Goal: Obtain resource: Download file/media

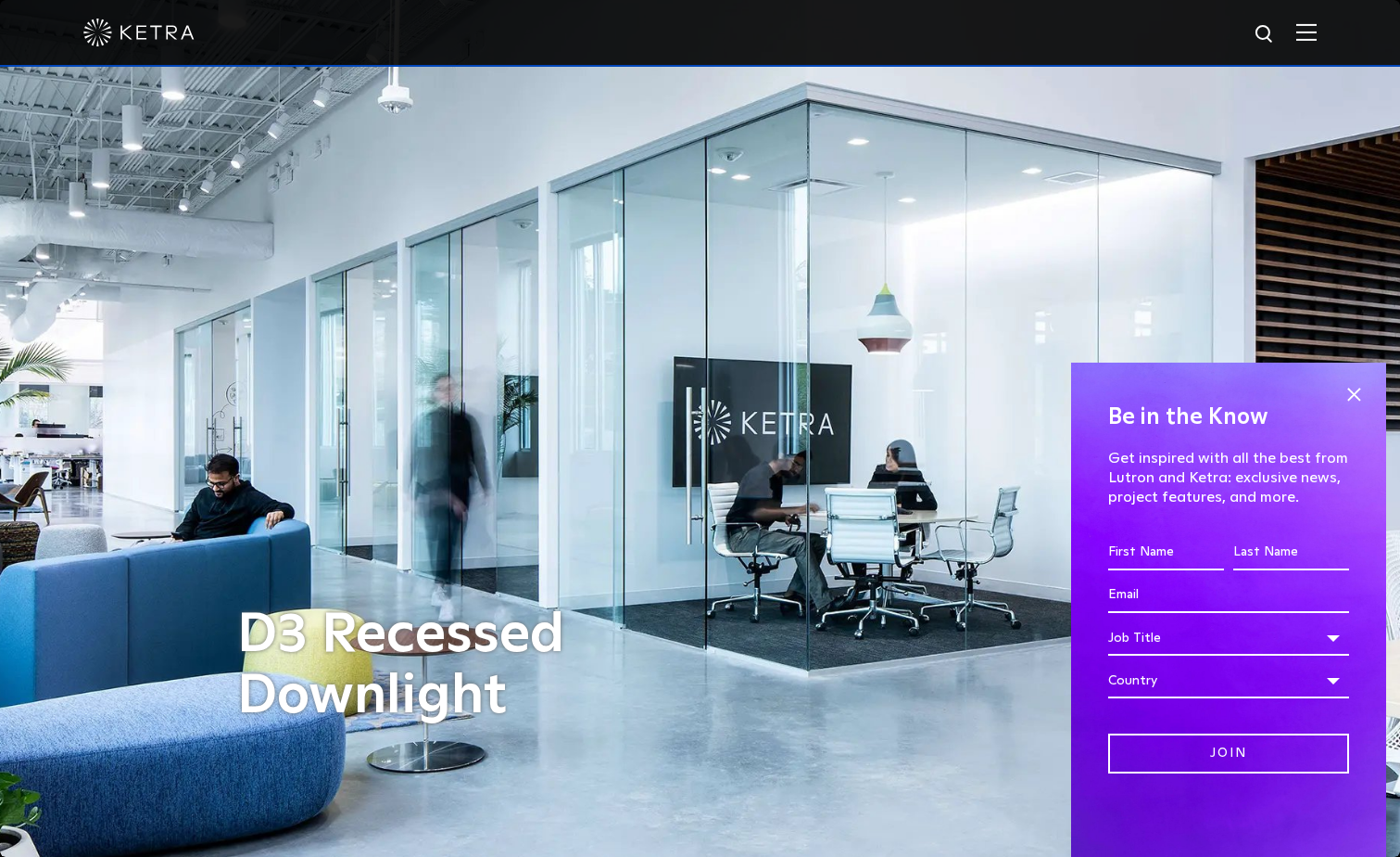
click at [1315, 26] on img at bounding box center [1306, 31] width 20 height 18
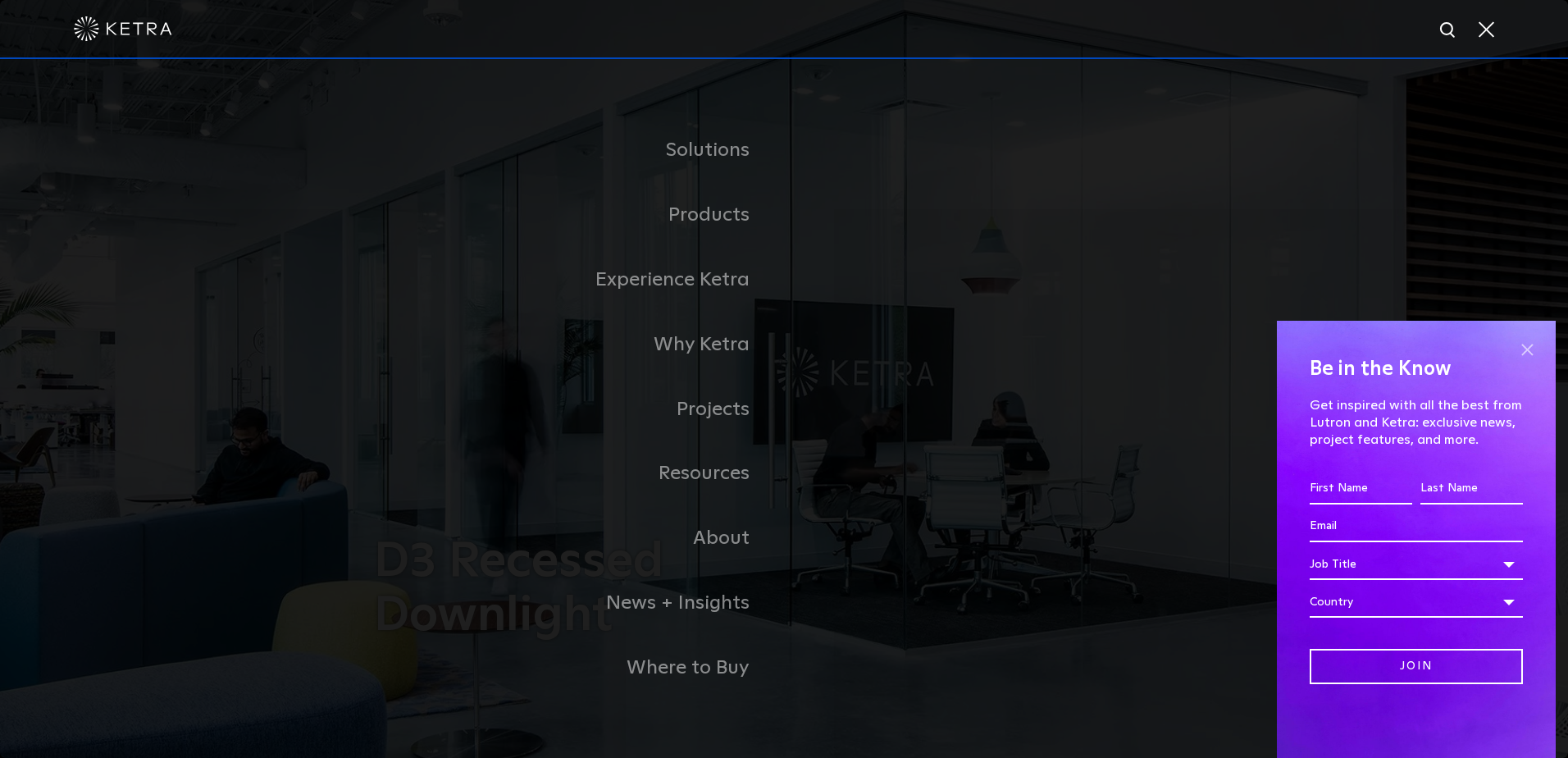
click at [1238, 348] on span at bounding box center [1527, 349] width 24 height 24
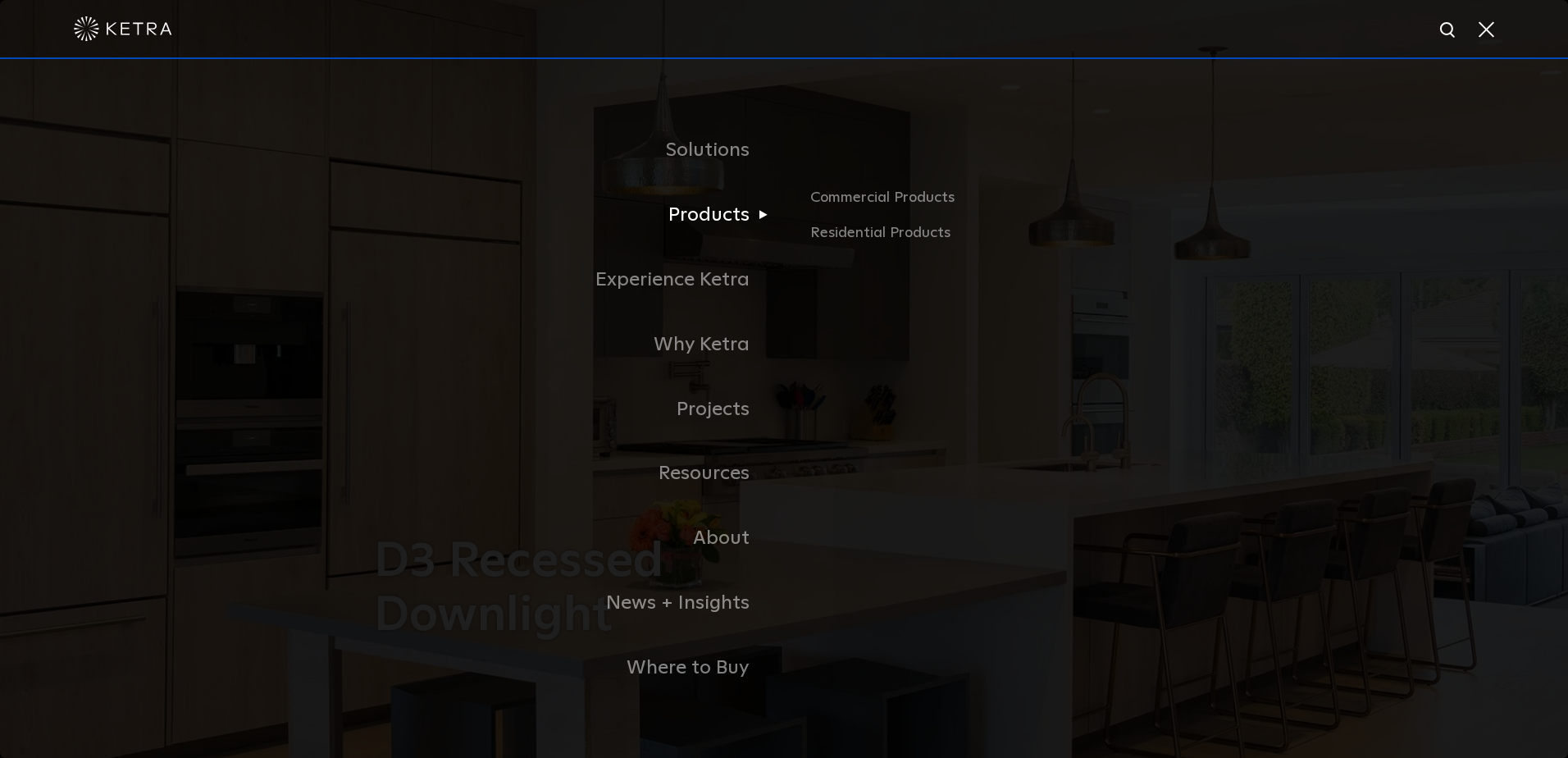
click at [688, 218] on link "Products" at bounding box center [579, 215] width 410 height 65
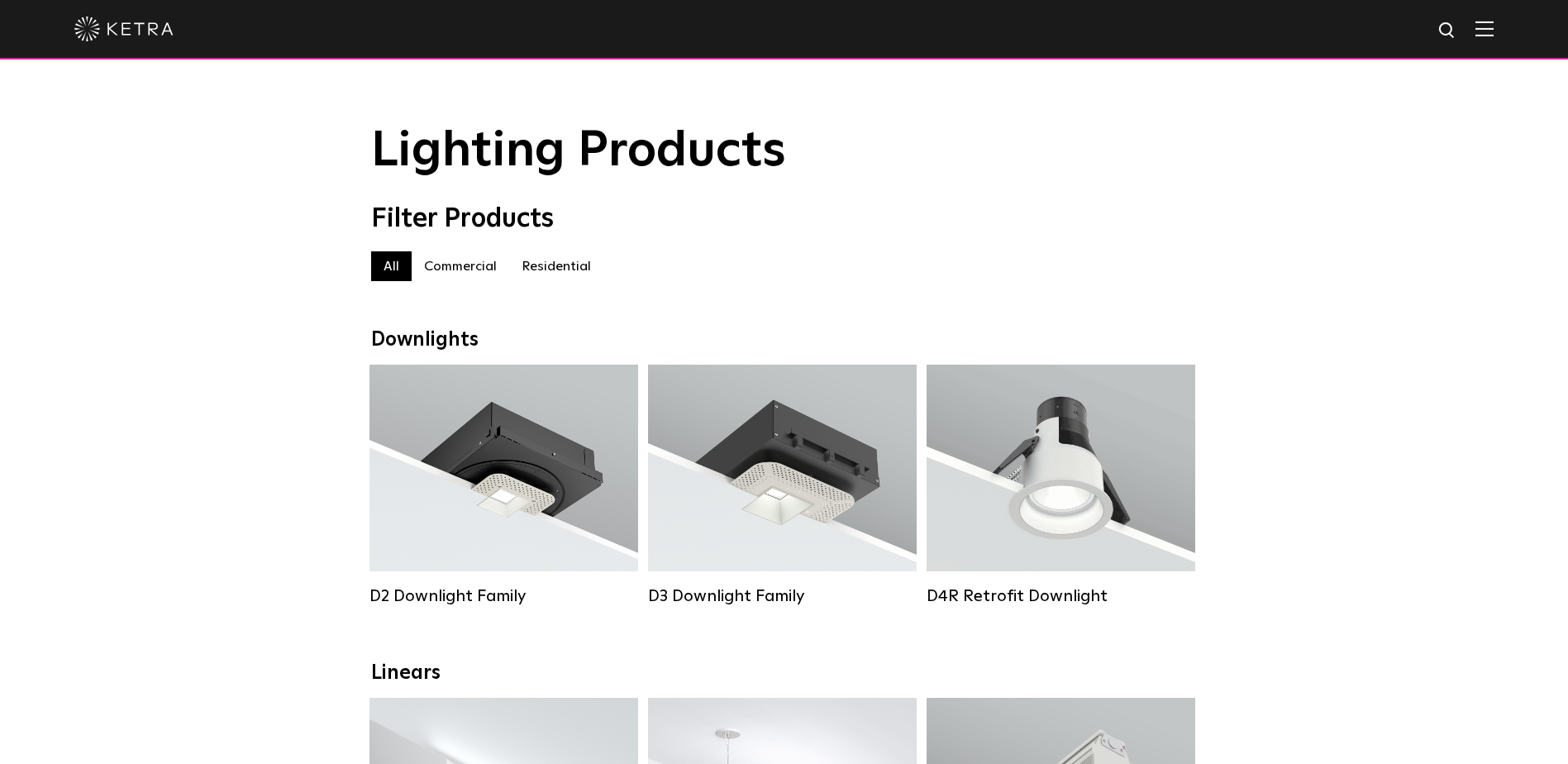
click at [535, 271] on label "Residential" at bounding box center [556, 266] width 94 height 30
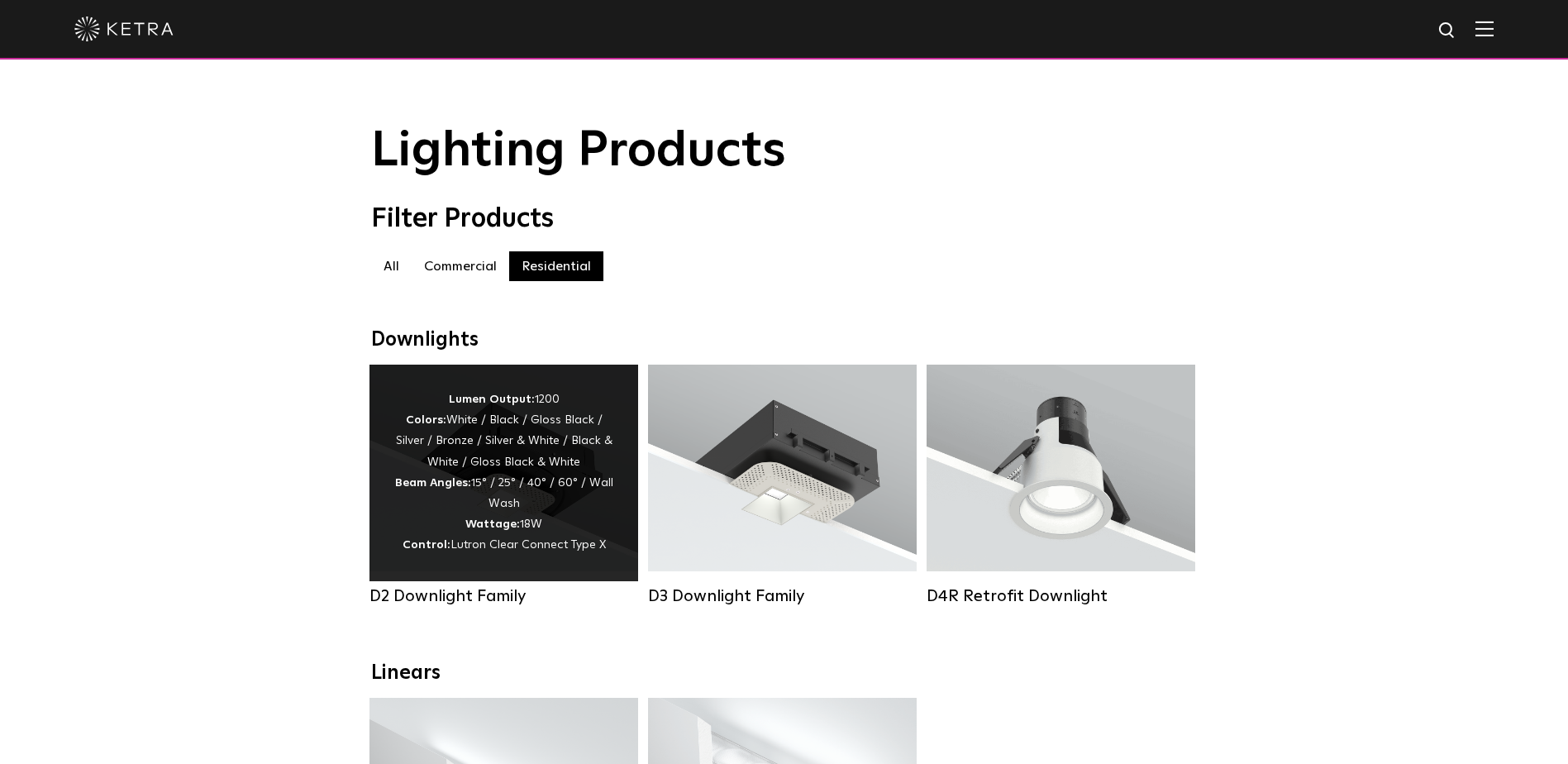
click at [458, 471] on div "Lumen Output: 1200 Colors: White / Black / Gloss Black / Silver / Bronze / Silv…" at bounding box center [503, 472] width 219 height 167
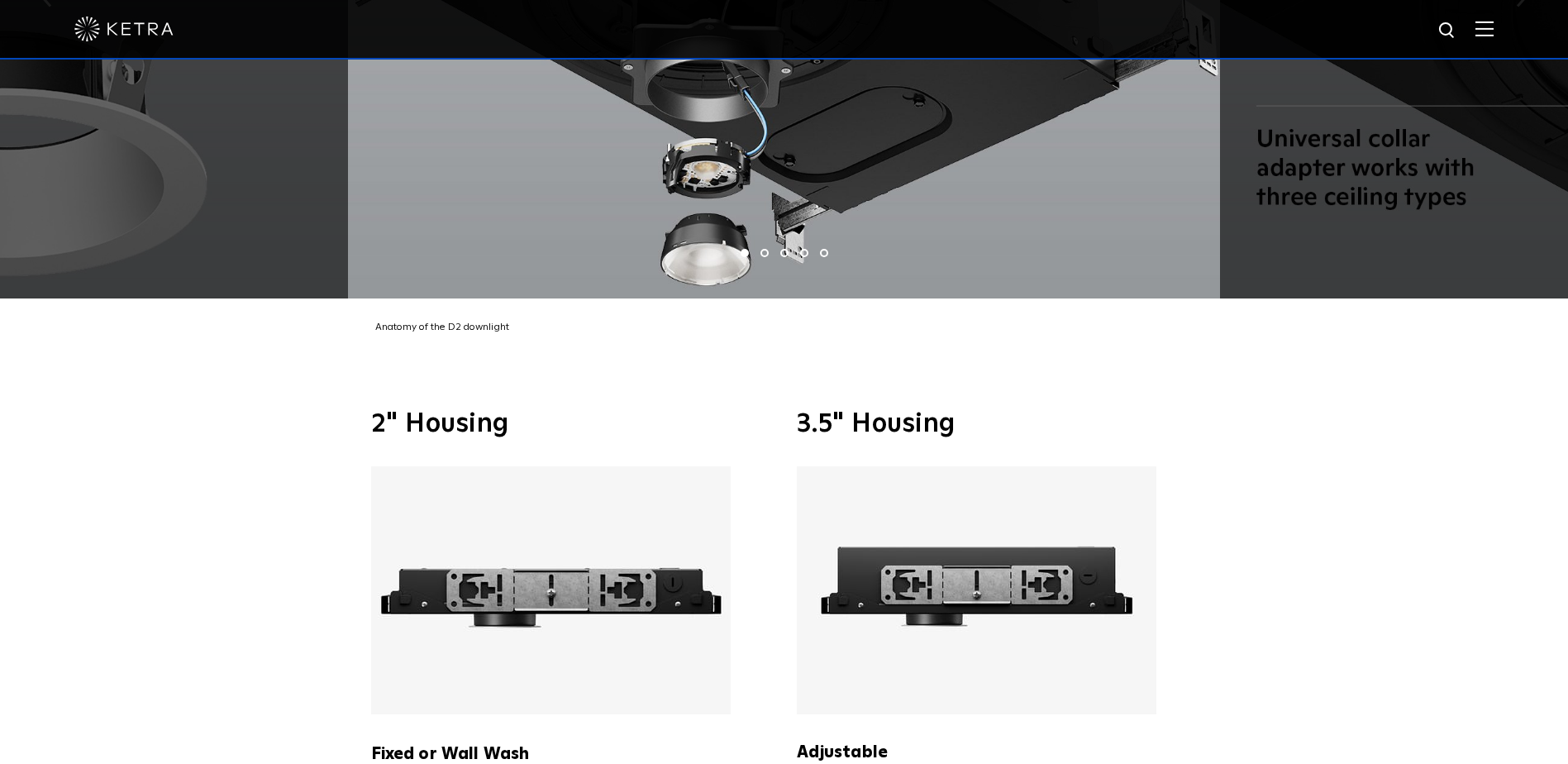
scroll to position [3554, 0]
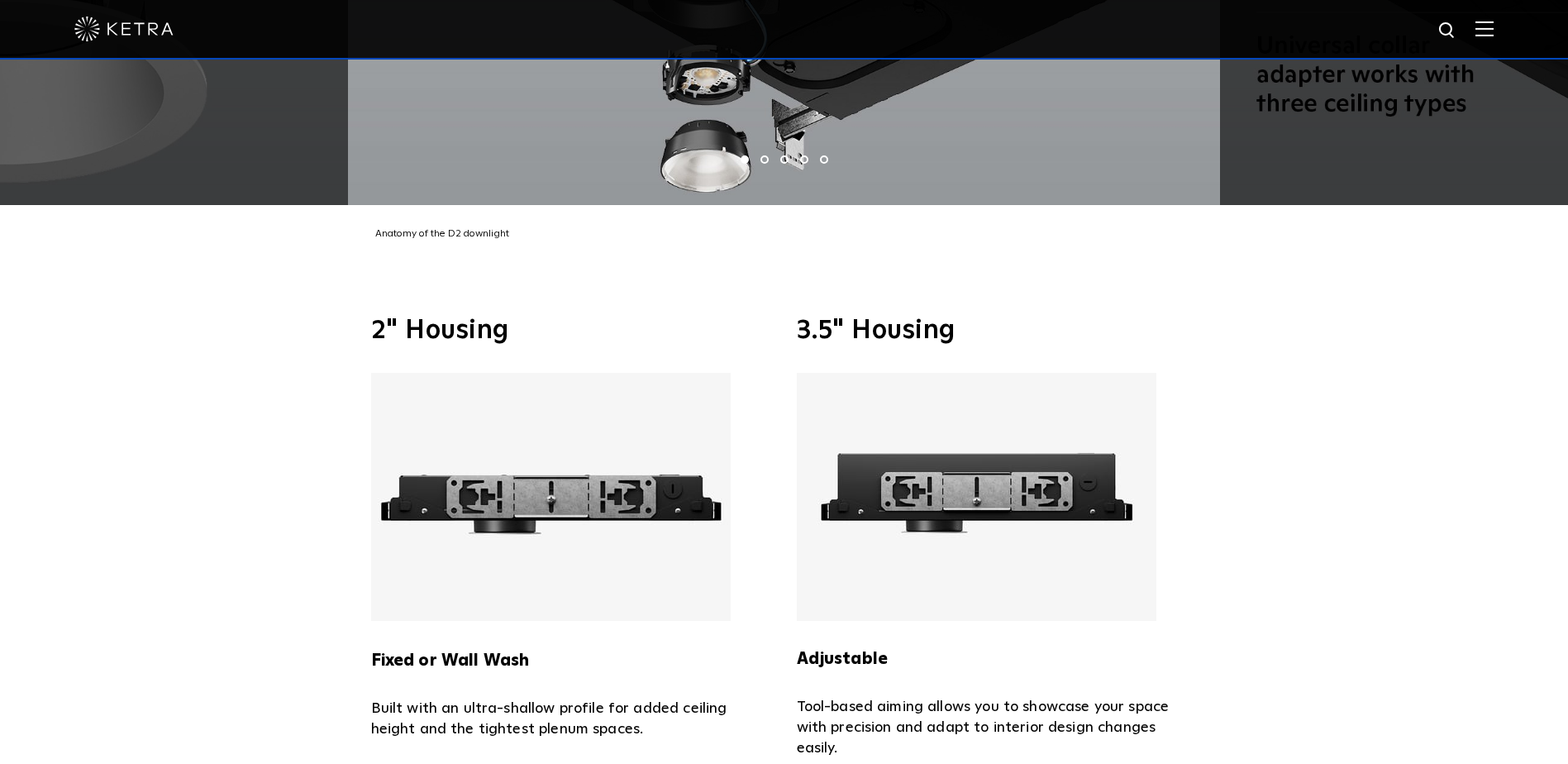
click at [1070, 501] on img at bounding box center [976, 497] width 359 height 248
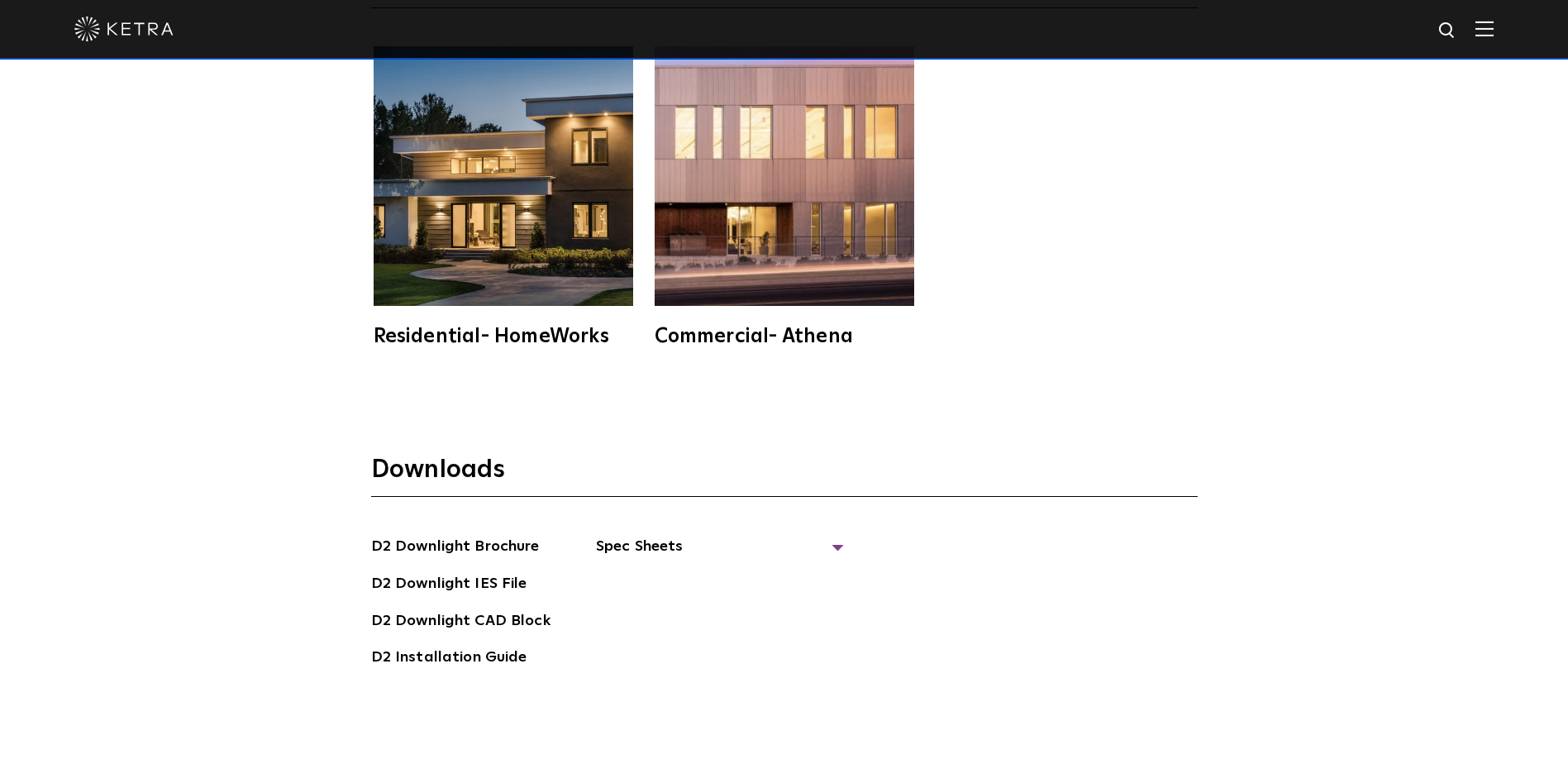
scroll to position [4594, 0]
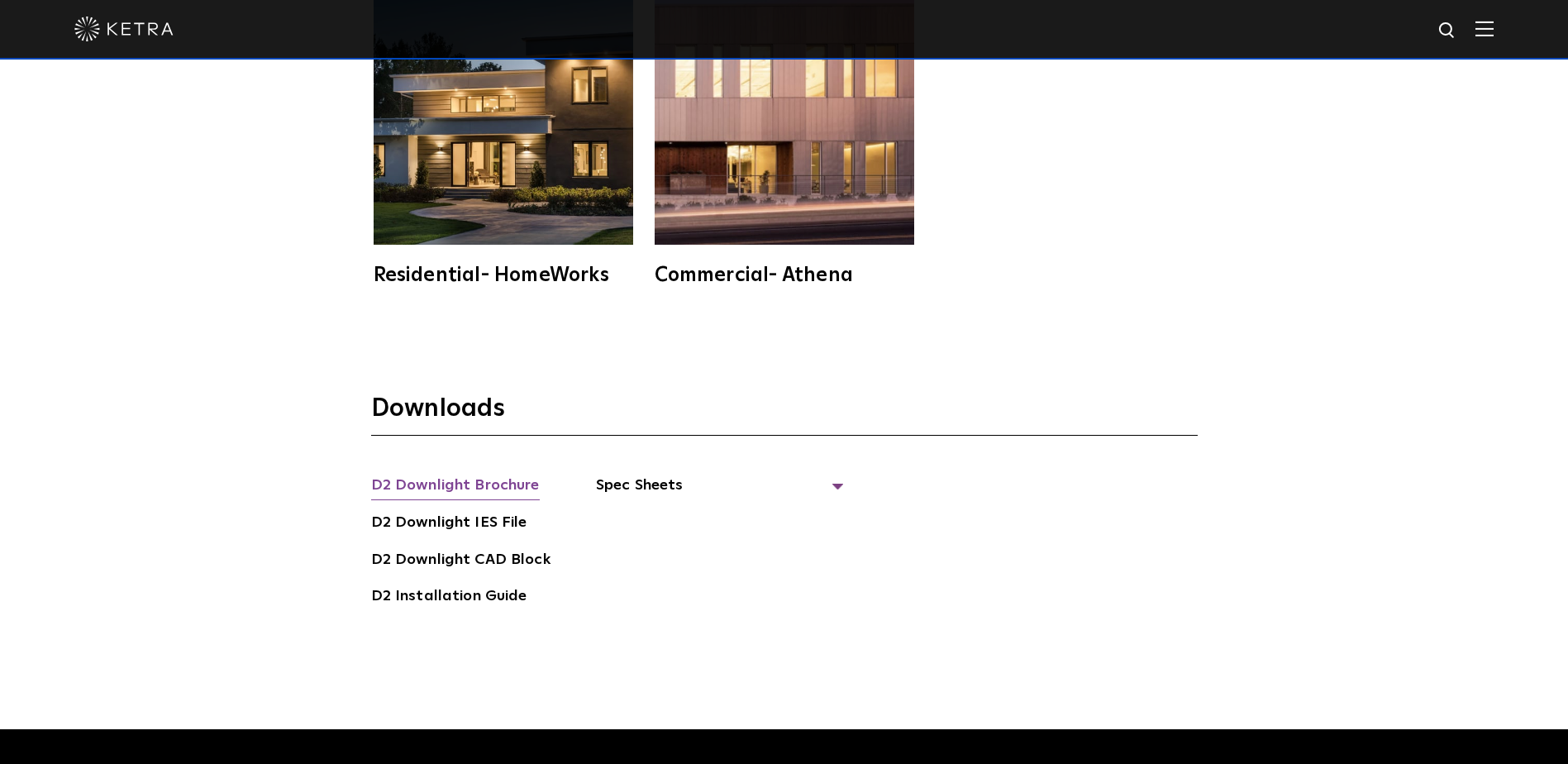
click at [518, 488] on link "D2 Downlight Brochure" at bounding box center [455, 486] width 168 height 26
click at [654, 485] on span "Spec Sheets" at bounding box center [719, 492] width 248 height 36
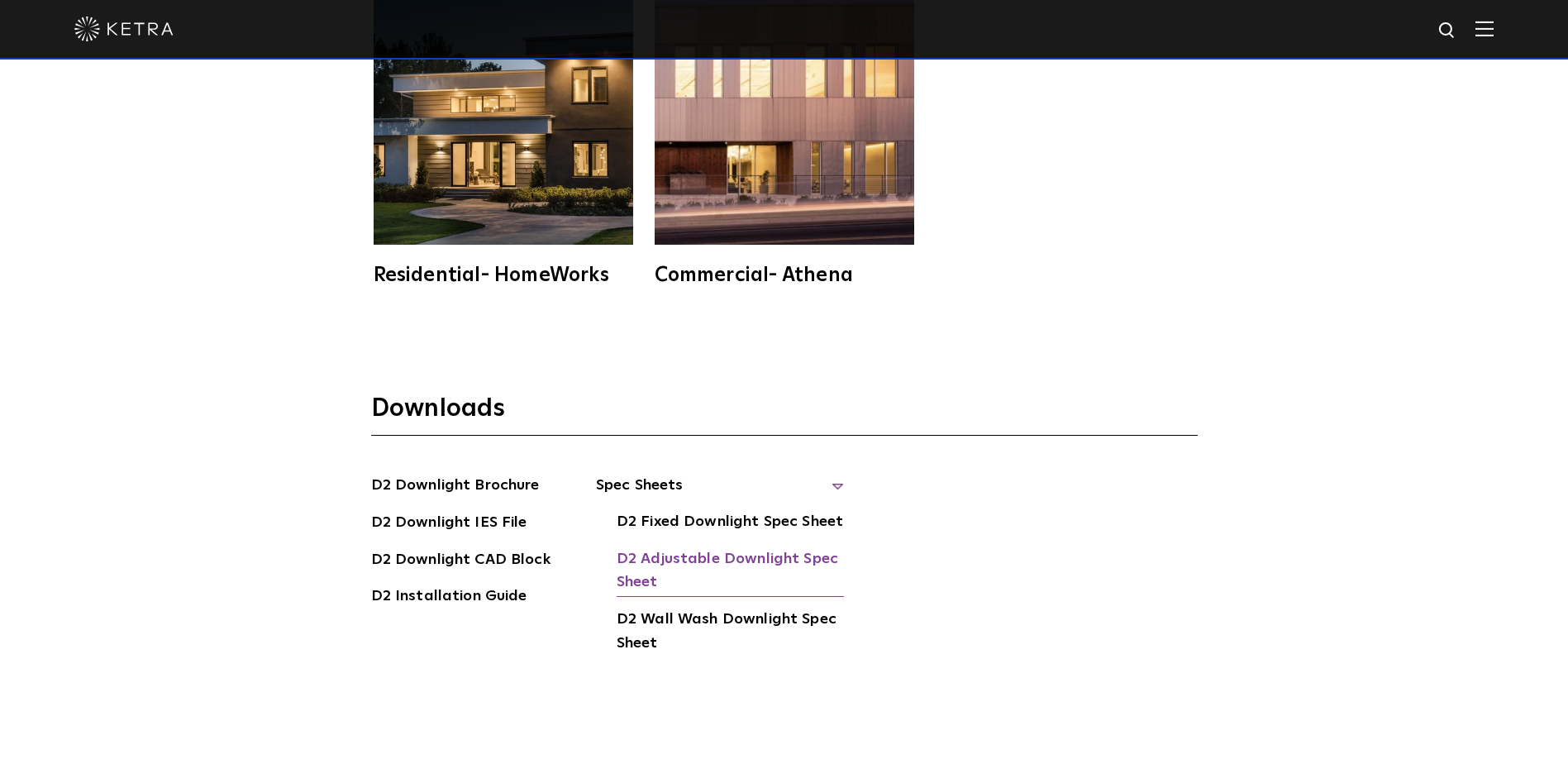
click at [726, 551] on link "D2 Adjustable Downlight Spec Sheet" at bounding box center [730, 573] width 228 height 51
